Goal: Transaction & Acquisition: Purchase product/service

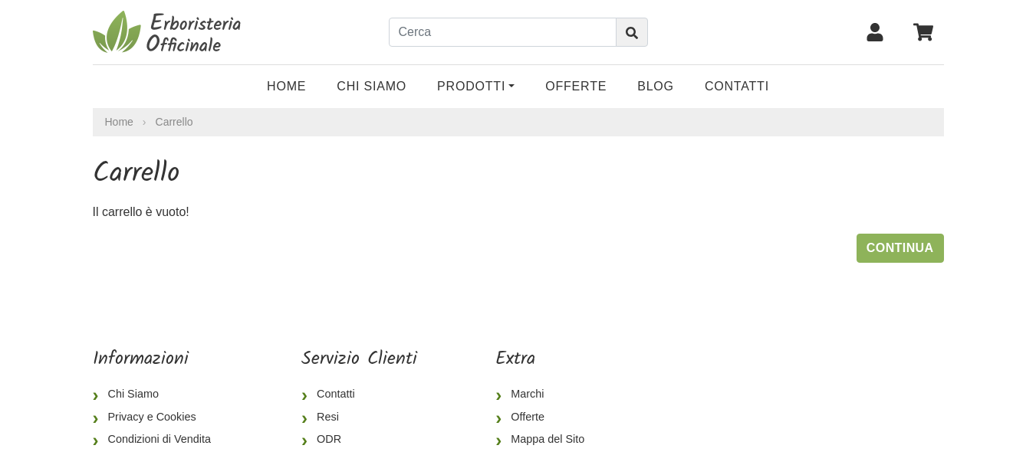
click at [924, 27] on icon at bounding box center [923, 32] width 20 height 18
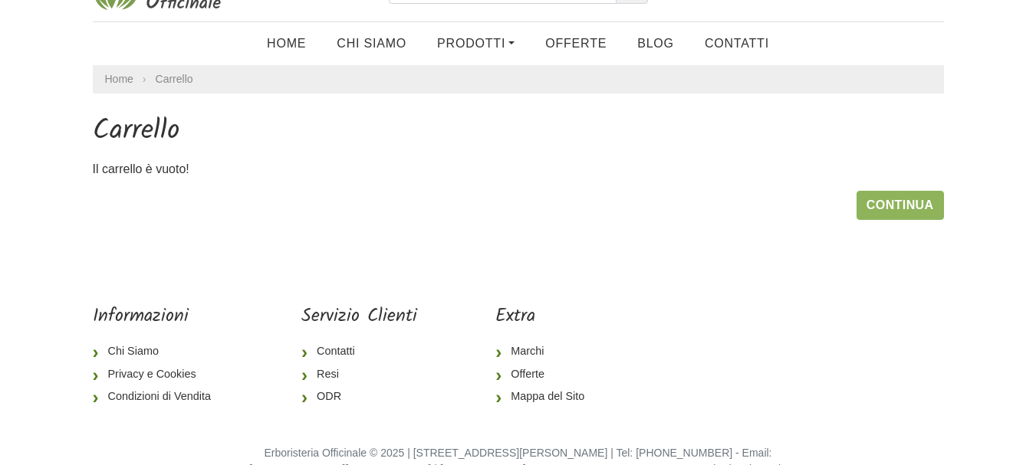
scroll to position [80, 0]
